Goal: Contribute content: Add original content to the website for others to see

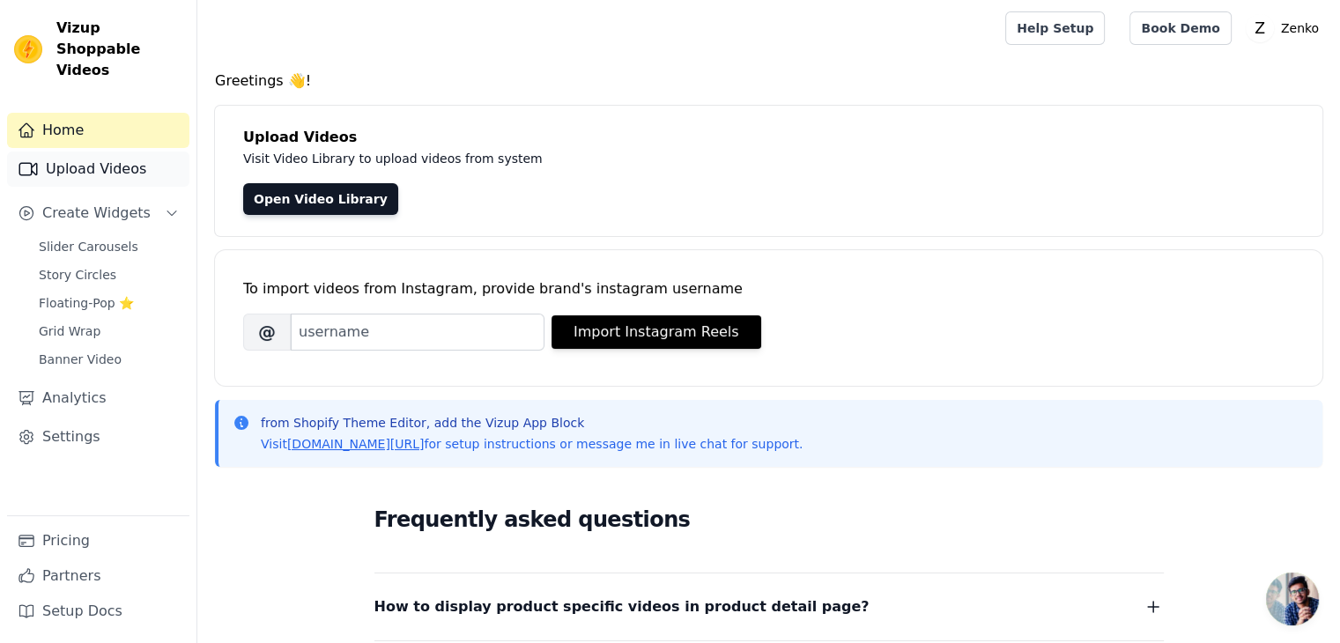
click at [134, 152] on link "Upload Videos" at bounding box center [98, 169] width 182 height 35
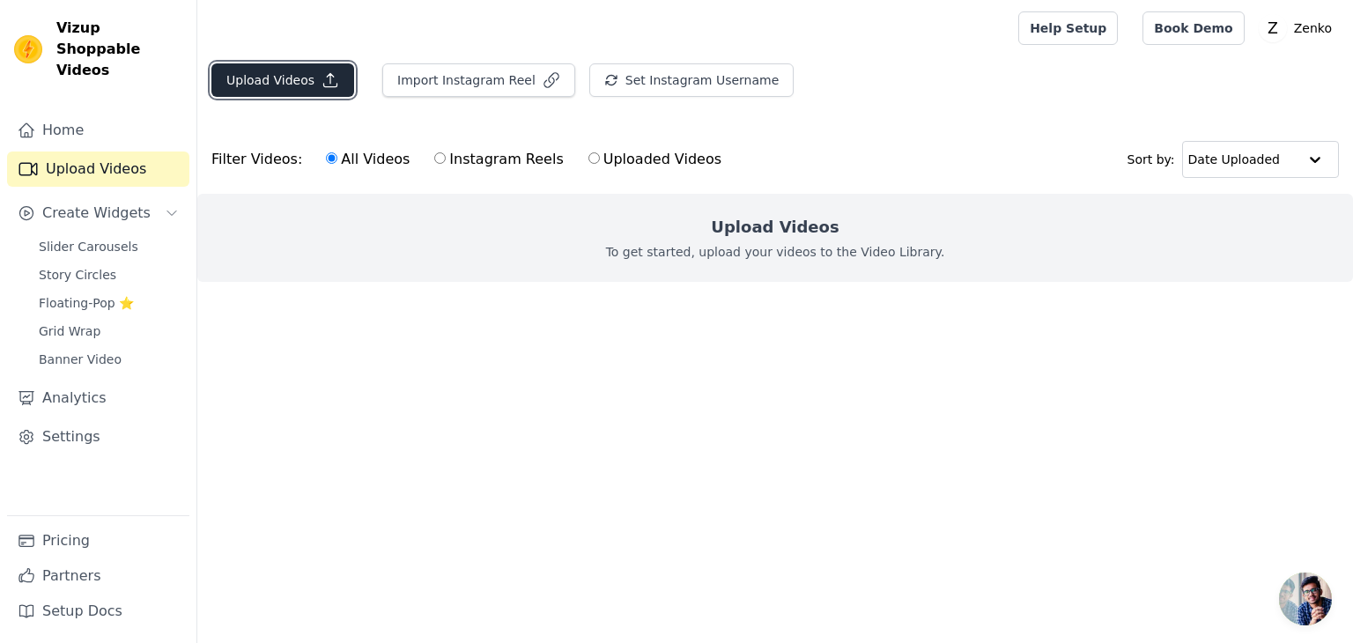
click at [292, 76] on button "Upload Videos" at bounding box center [282, 79] width 143 height 33
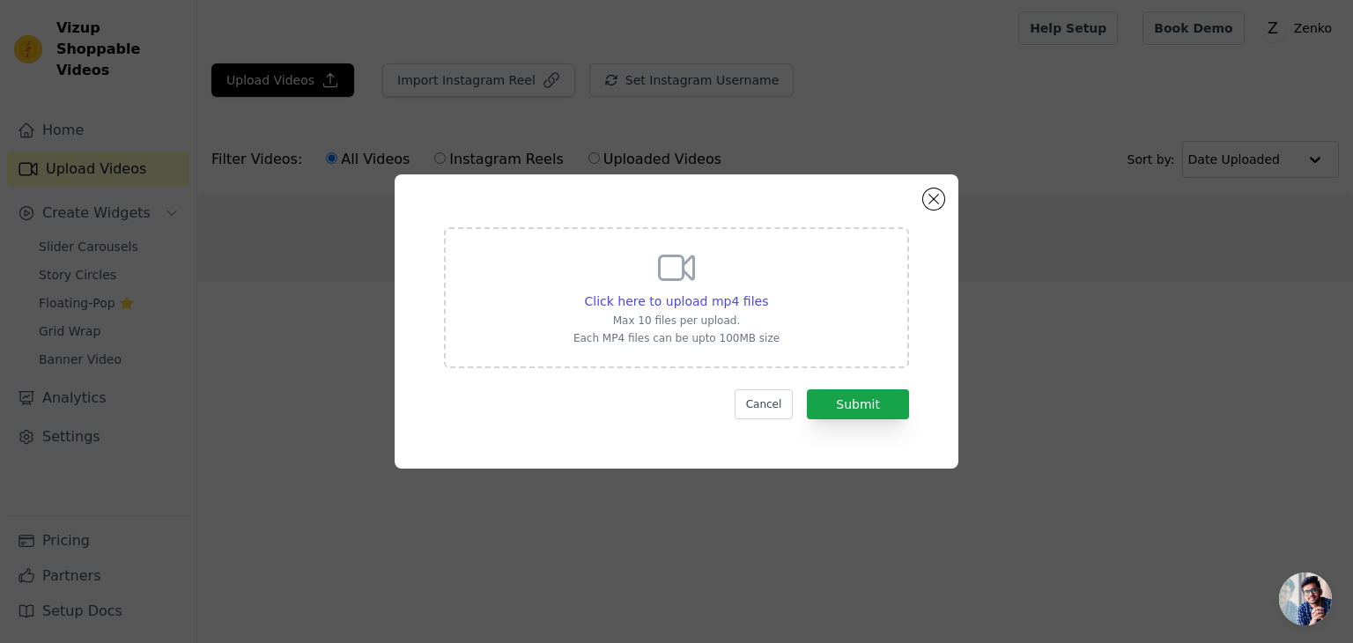
click at [678, 279] on icon at bounding box center [677, 268] width 34 height 24
click at [767, 292] on input "Click here to upload mp4 files Max 10 files per upload. Each MP4 files can be u…" at bounding box center [767, 292] width 1 height 1
click at [933, 204] on button "Close modal" at bounding box center [933, 199] width 21 height 21
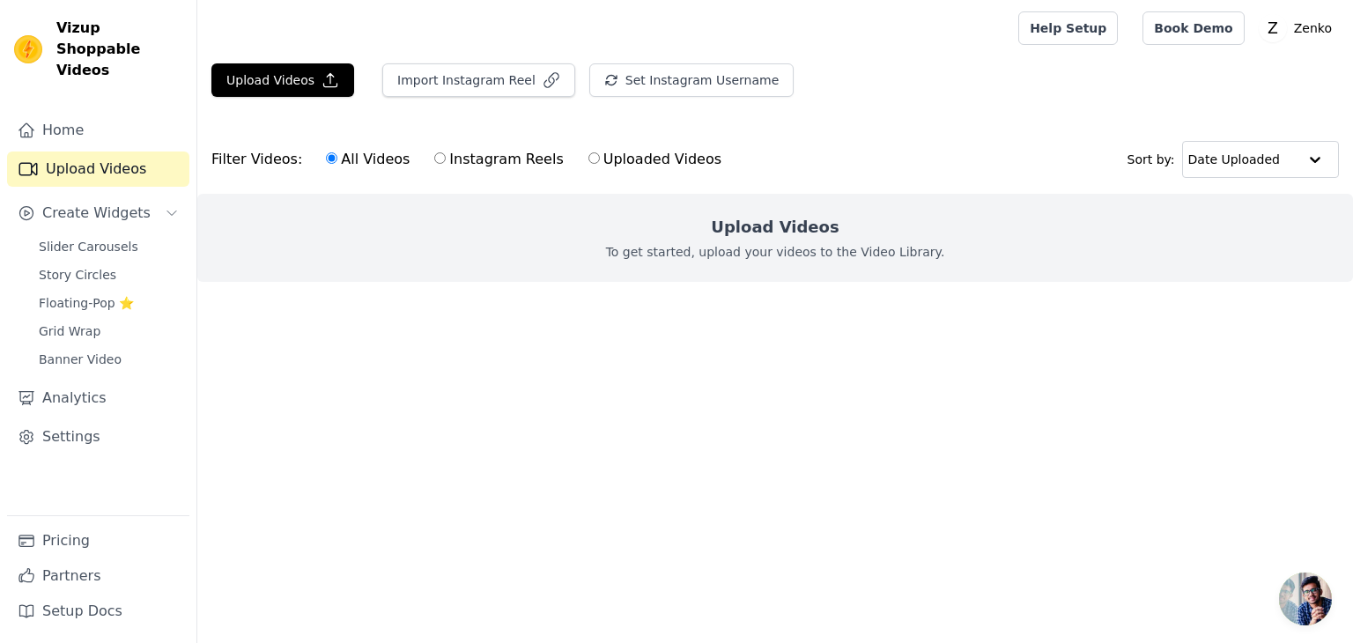
click at [101, 41] on span "Vizup Shoppable Videos" at bounding box center [119, 49] width 126 height 63
click at [38, 39] on img at bounding box center [28, 49] width 28 height 28
